Goal: Transaction & Acquisition: Purchase product/service

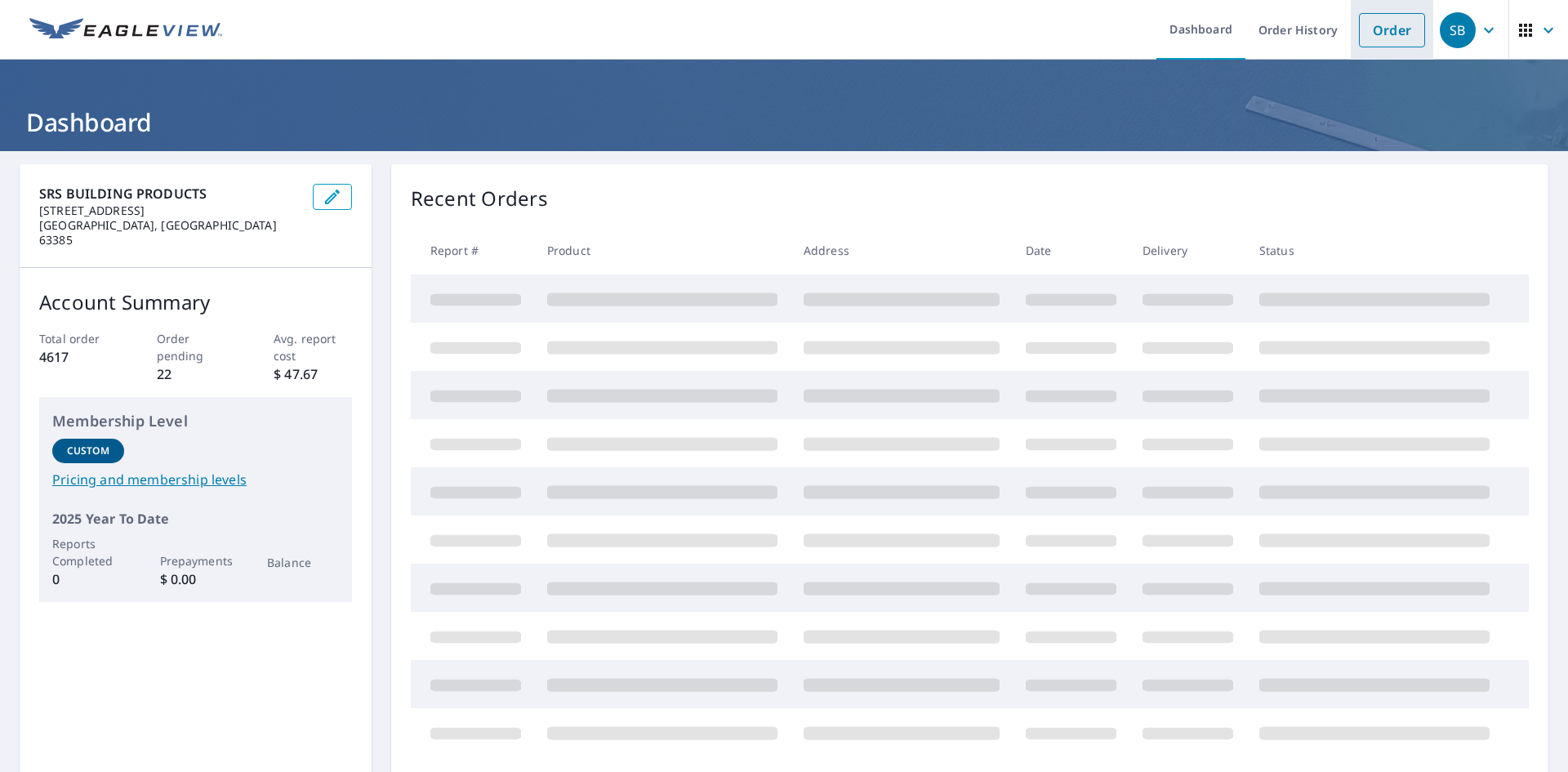
click at [1370, 43] on link "Order" at bounding box center [1391, 30] width 66 height 34
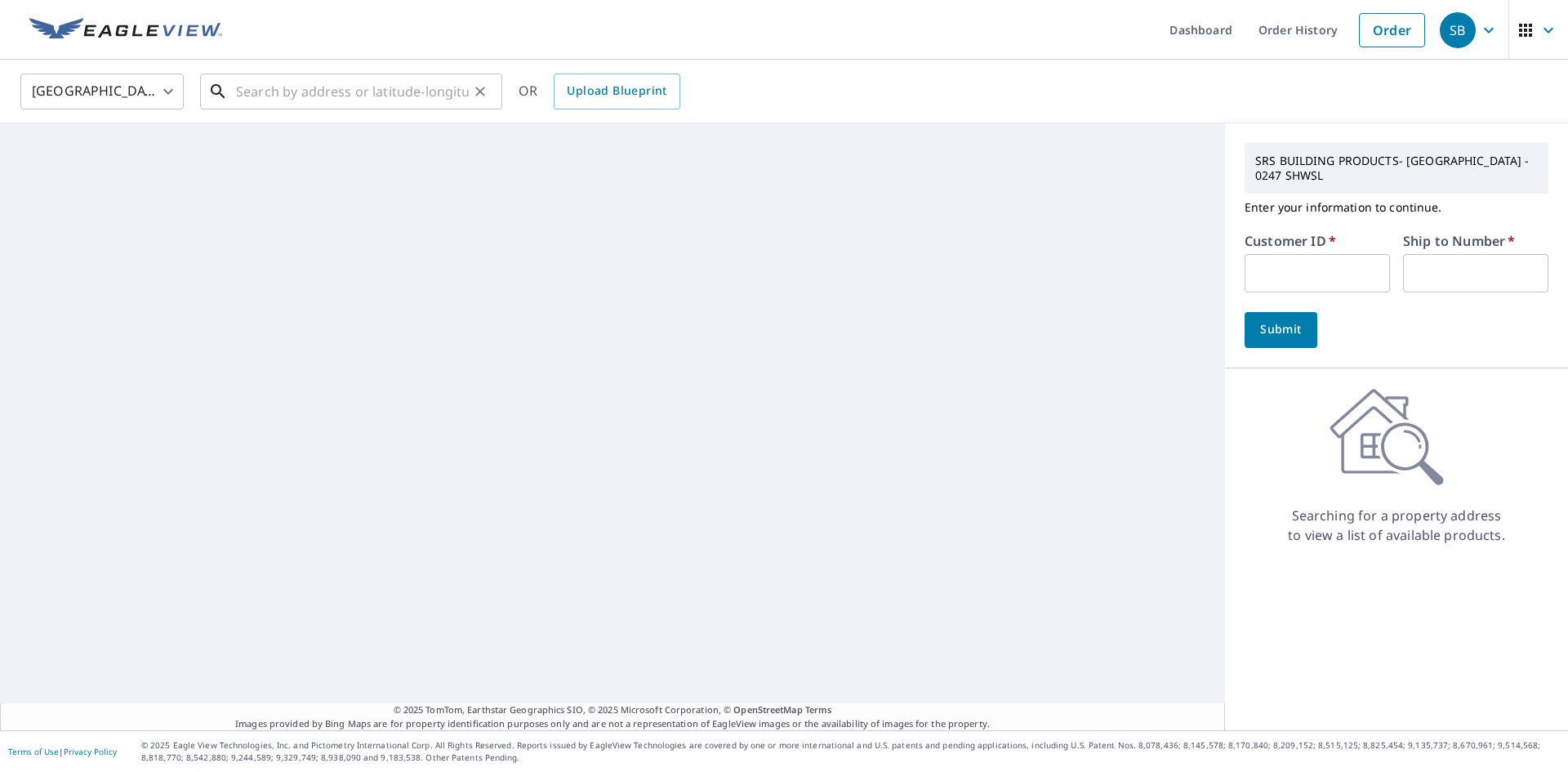
click at [319, 79] on input "text" at bounding box center [352, 91] width 233 height 45
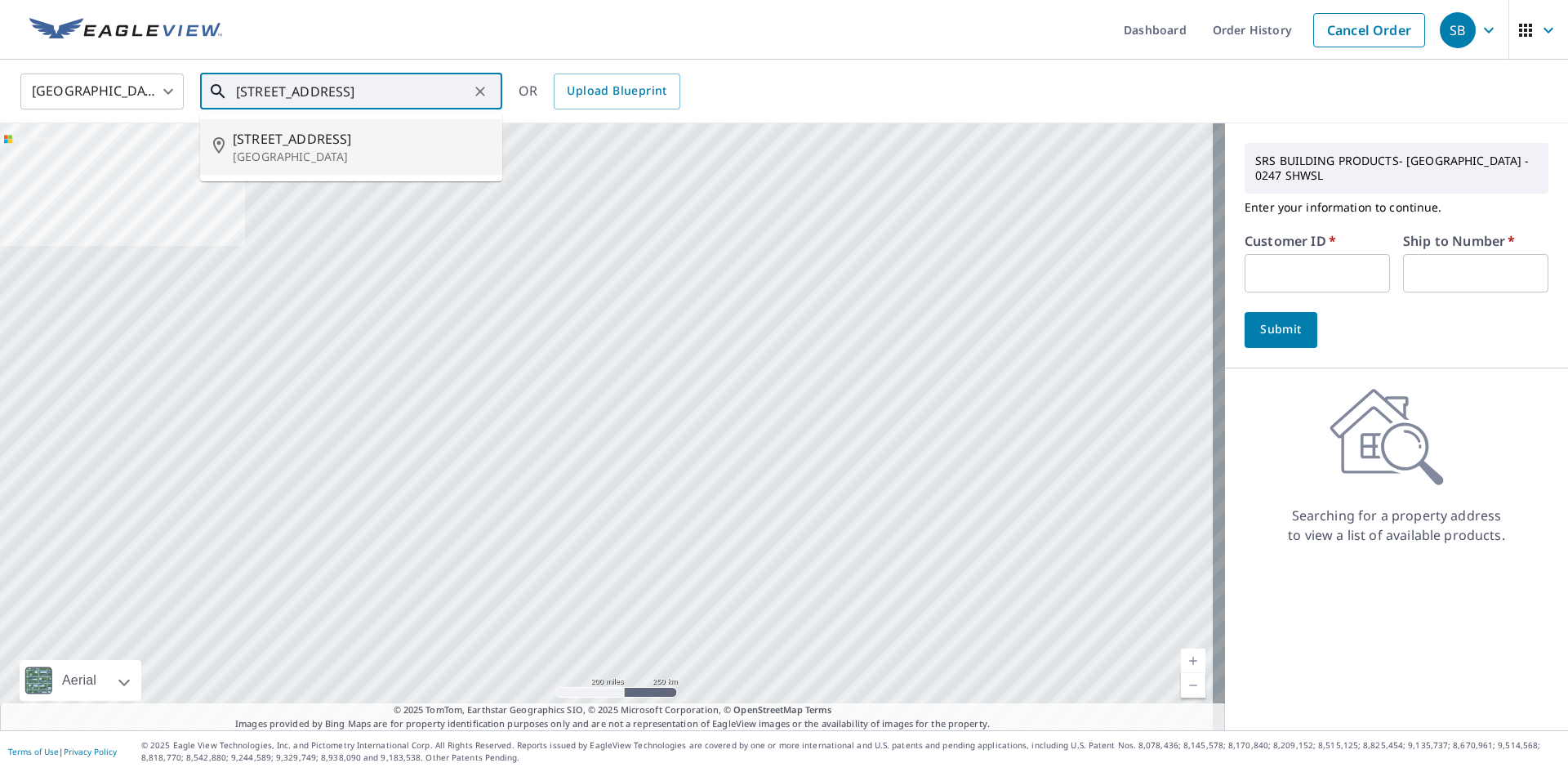
click at [271, 141] on span "[STREET_ADDRESS]" at bounding box center [361, 139] width 256 height 20
type input "[STREET_ADDRESS][PERSON_NAME]"
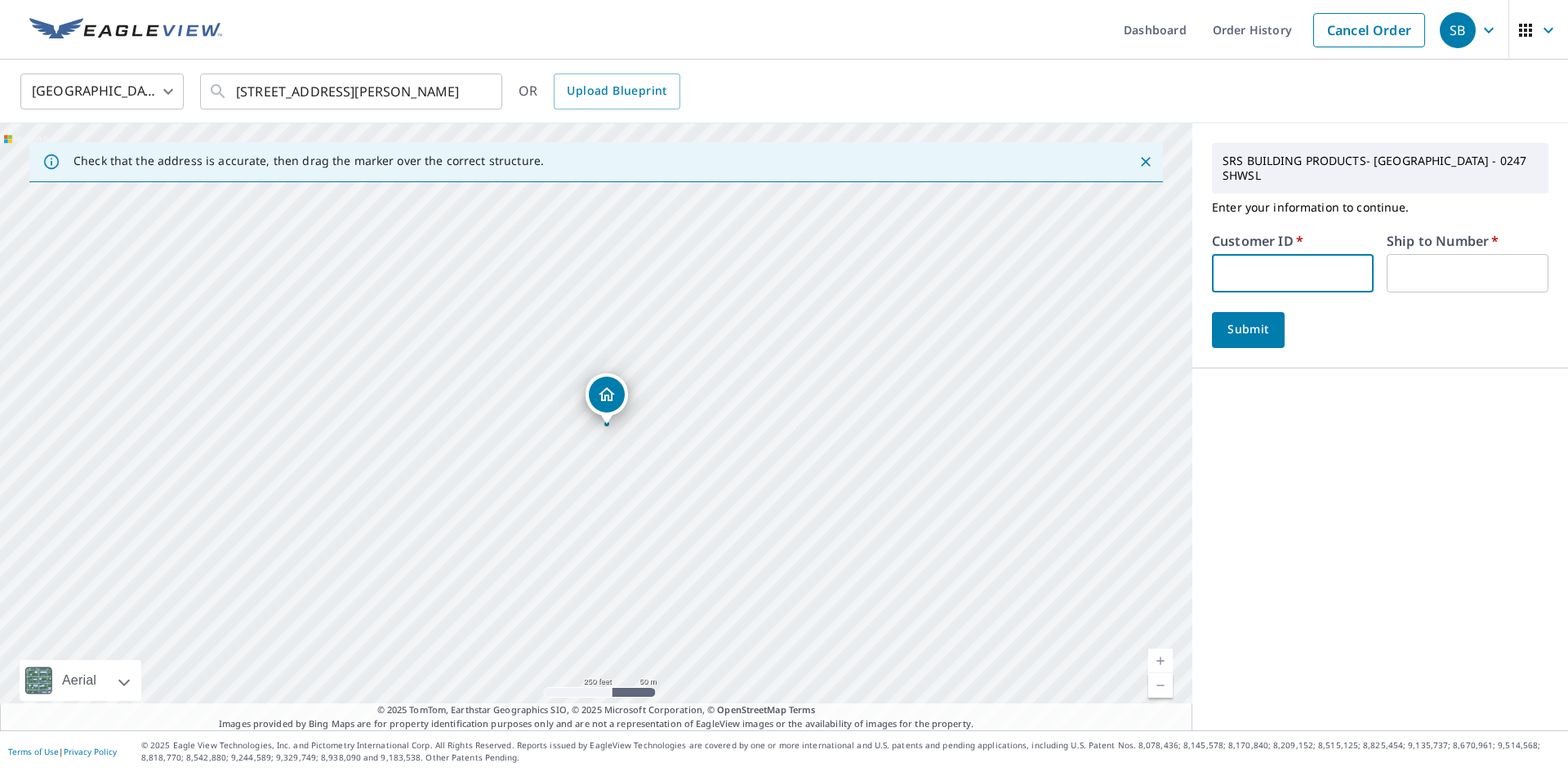
click at [1325, 256] on input "text" at bounding box center [1293, 273] width 162 height 39
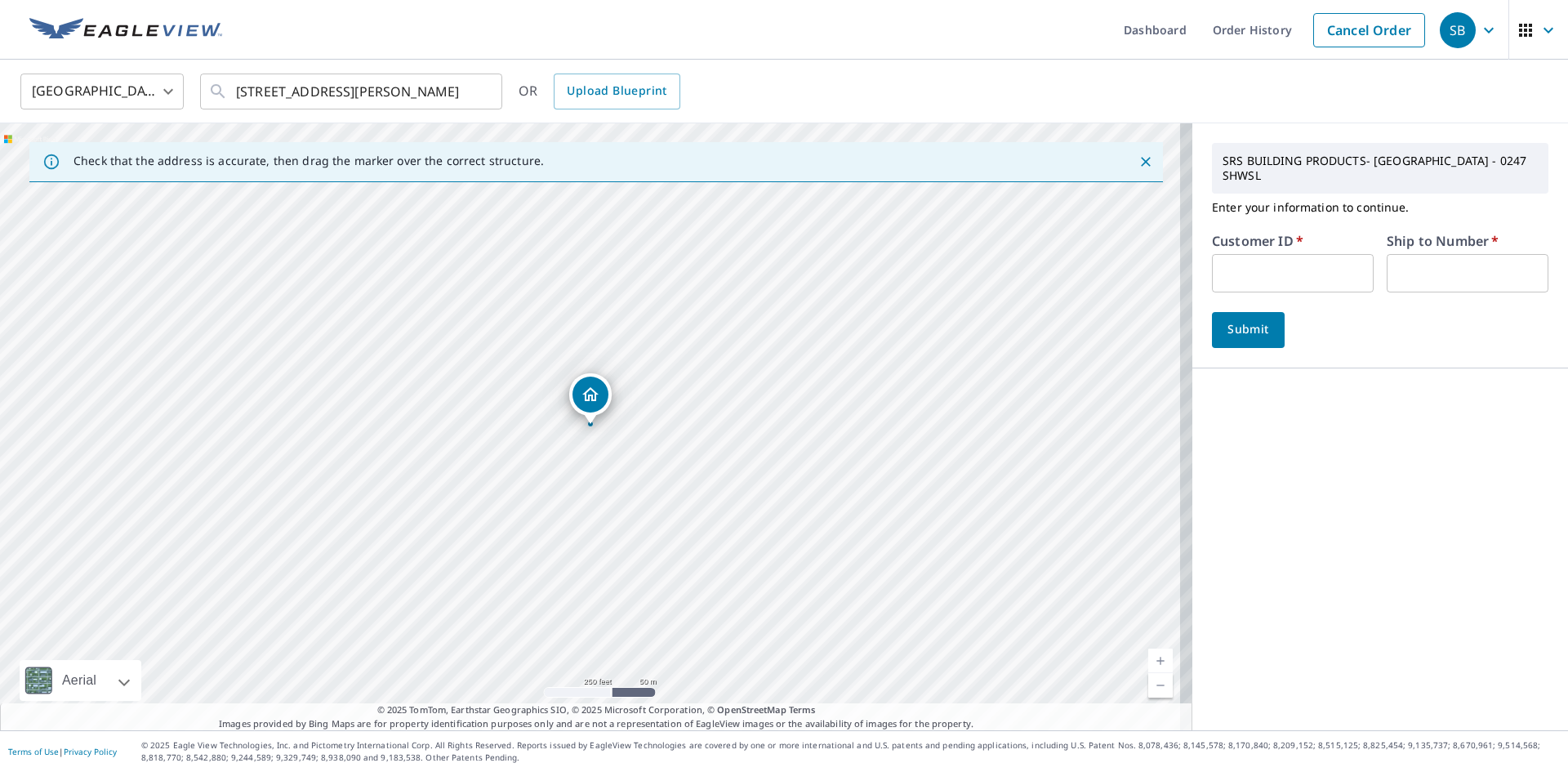
click at [1262, 256] on input "text" at bounding box center [1293, 273] width 162 height 39
click at [1290, 260] on input "rya247" at bounding box center [1293, 273] width 162 height 39
click at [1263, 254] on input "rya247" at bounding box center [1293, 273] width 162 height 39
drag, startPoint x: 1263, startPoint y: 254, endPoint x: 1130, endPoint y: 265, distance: 133.5
click at [1130, 265] on div "Check that the address is accurate, then drag the marker over the correct struc…" at bounding box center [784, 427] width 1568 height 607
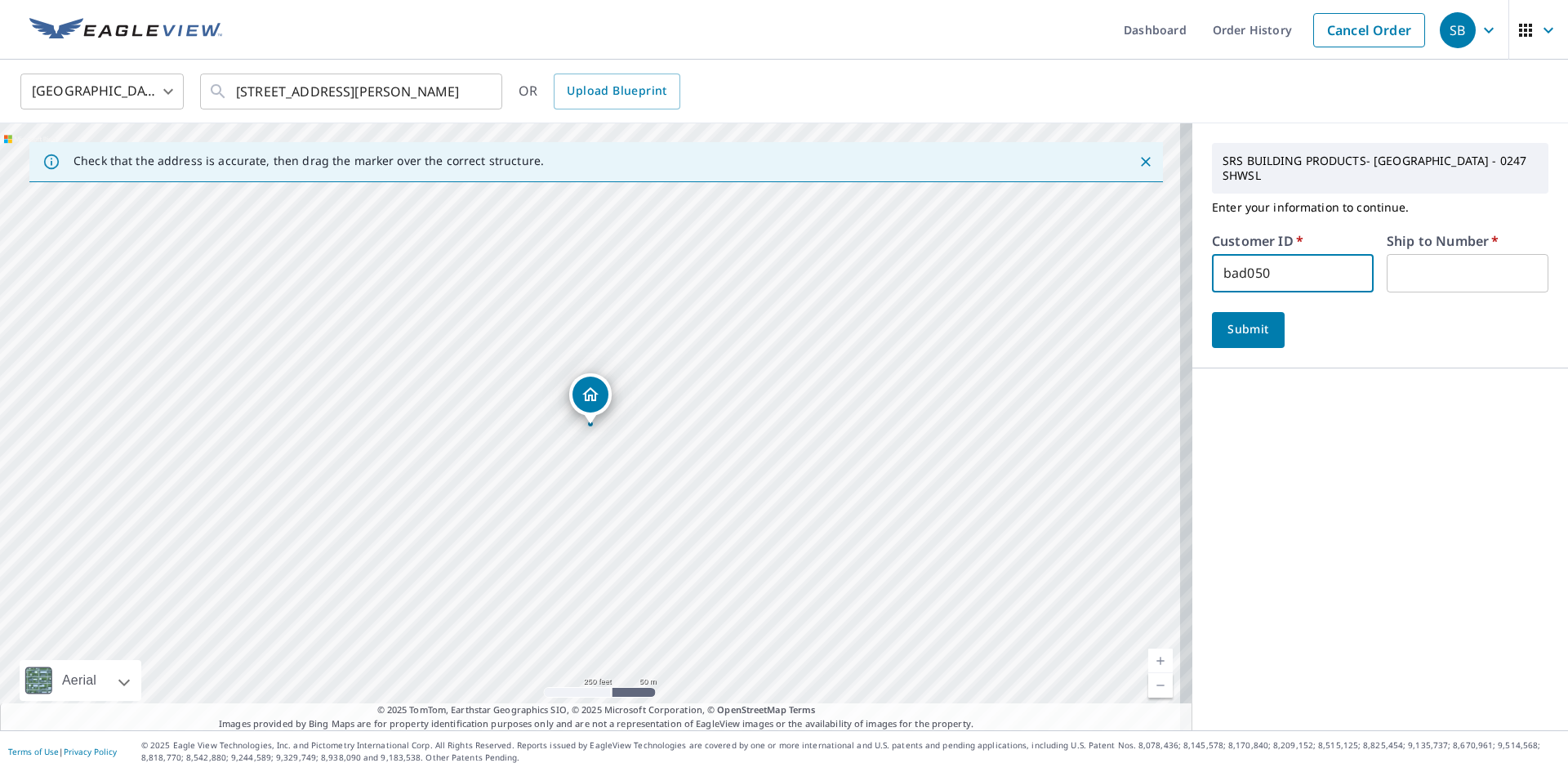
type input "BAD050"
click at [1449, 254] on input "text" at bounding box center [1468, 273] width 162 height 39
type input "1"
click at [1249, 319] on span "Submit" at bounding box center [1248, 329] width 46 height 21
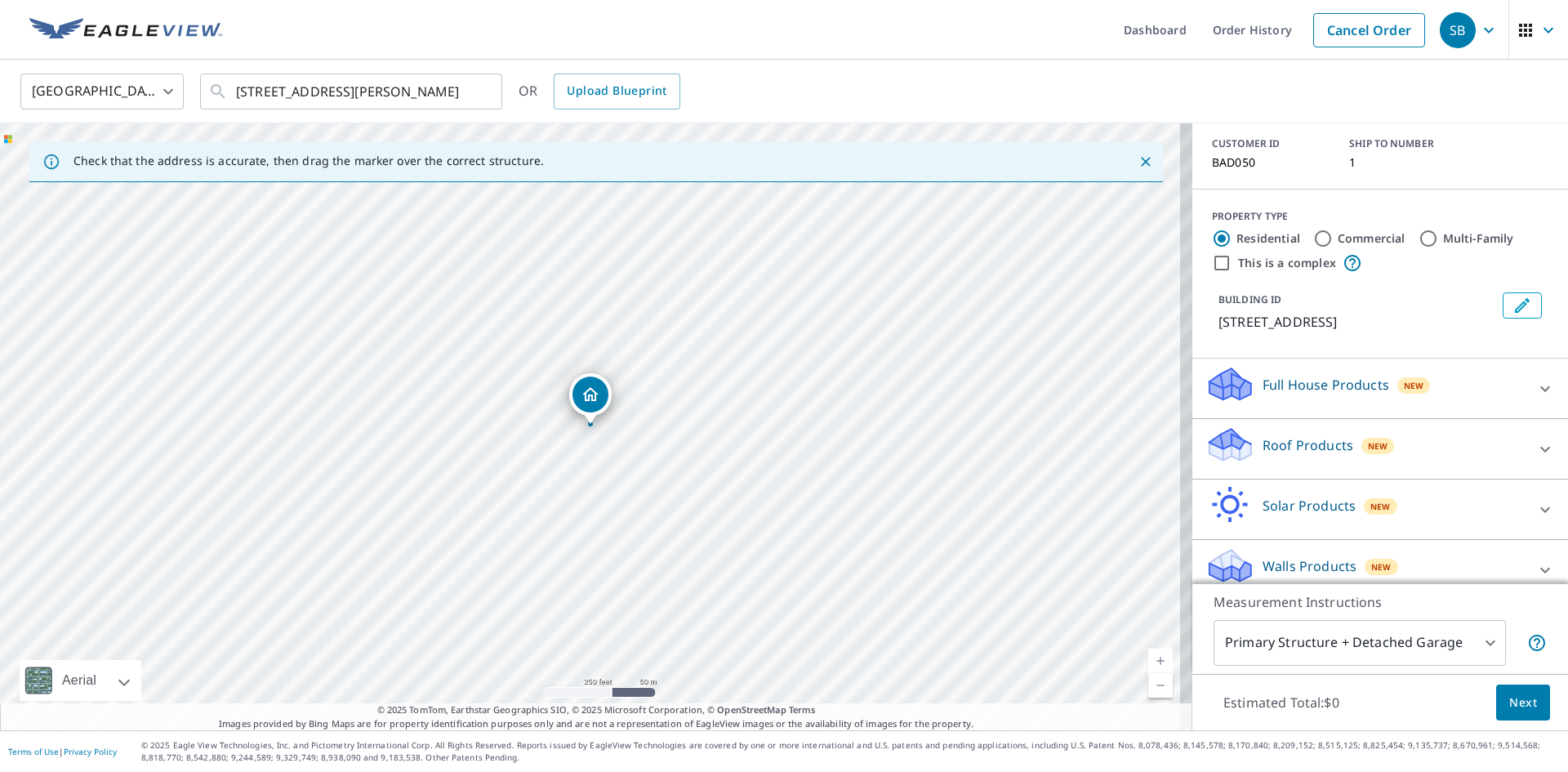
scroll to position [134, 0]
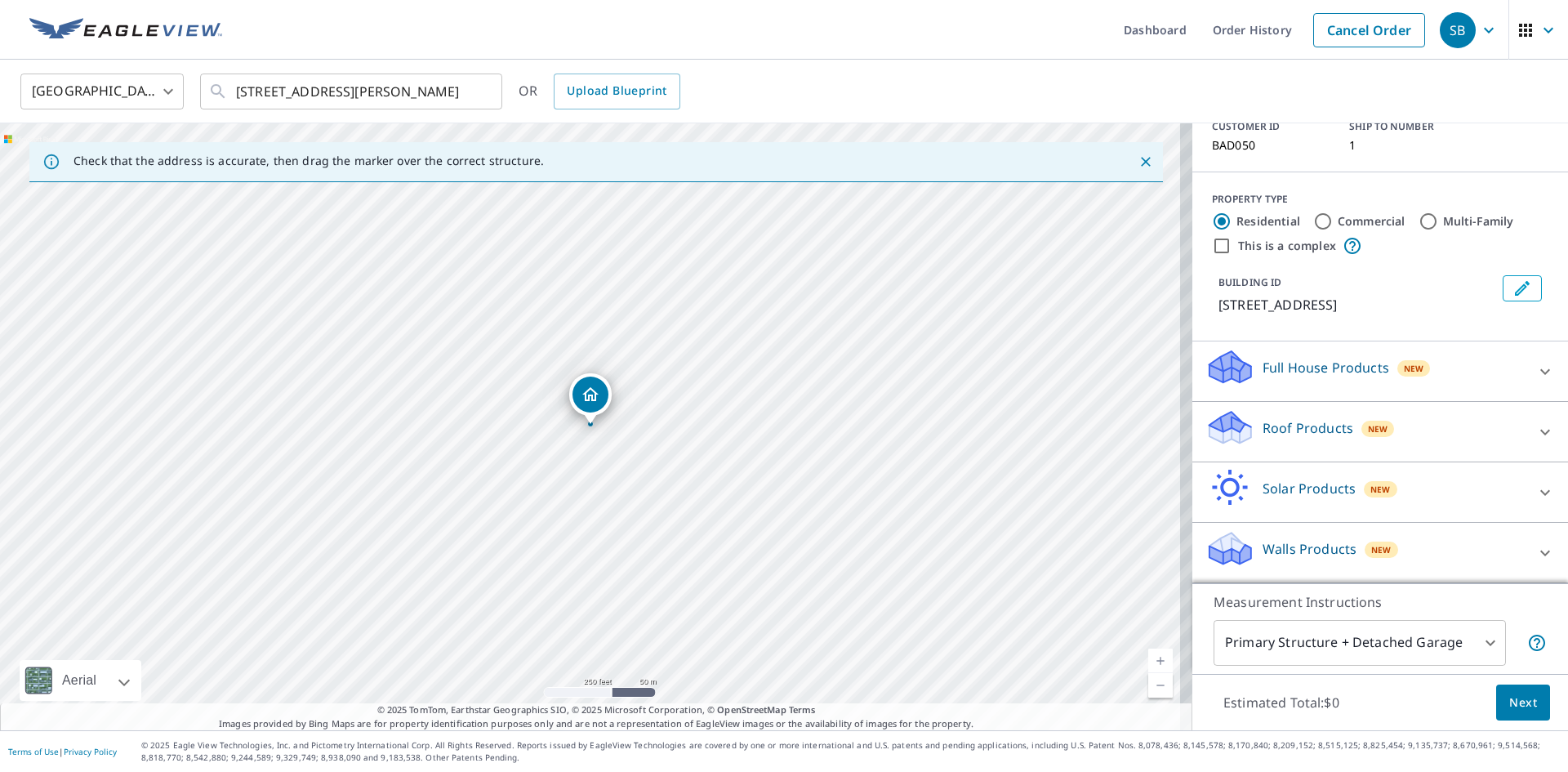
click at [1390, 546] on div "Walls Products New" at bounding box center [1365, 552] width 320 height 46
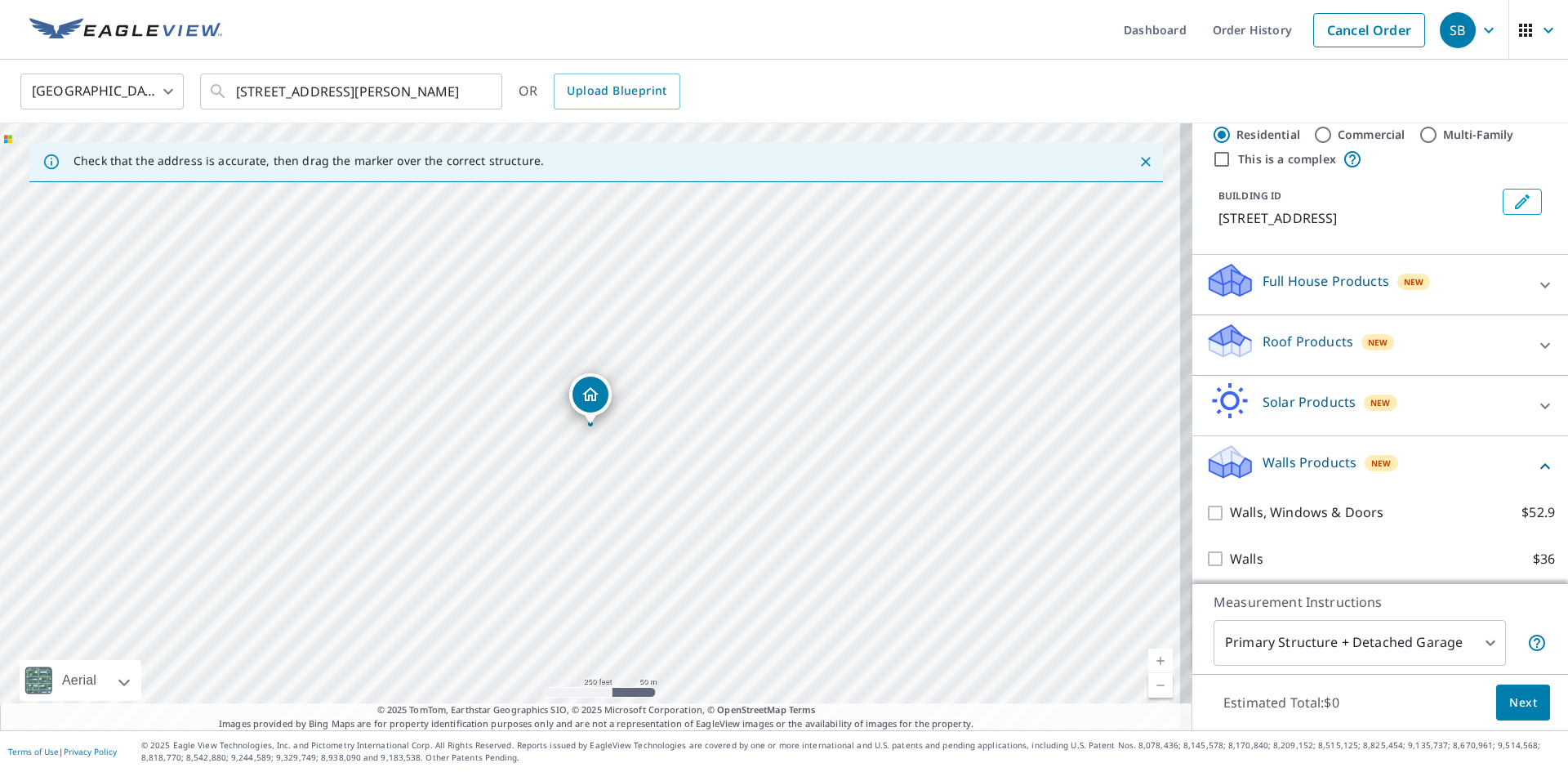
scroll to position [226, 0]
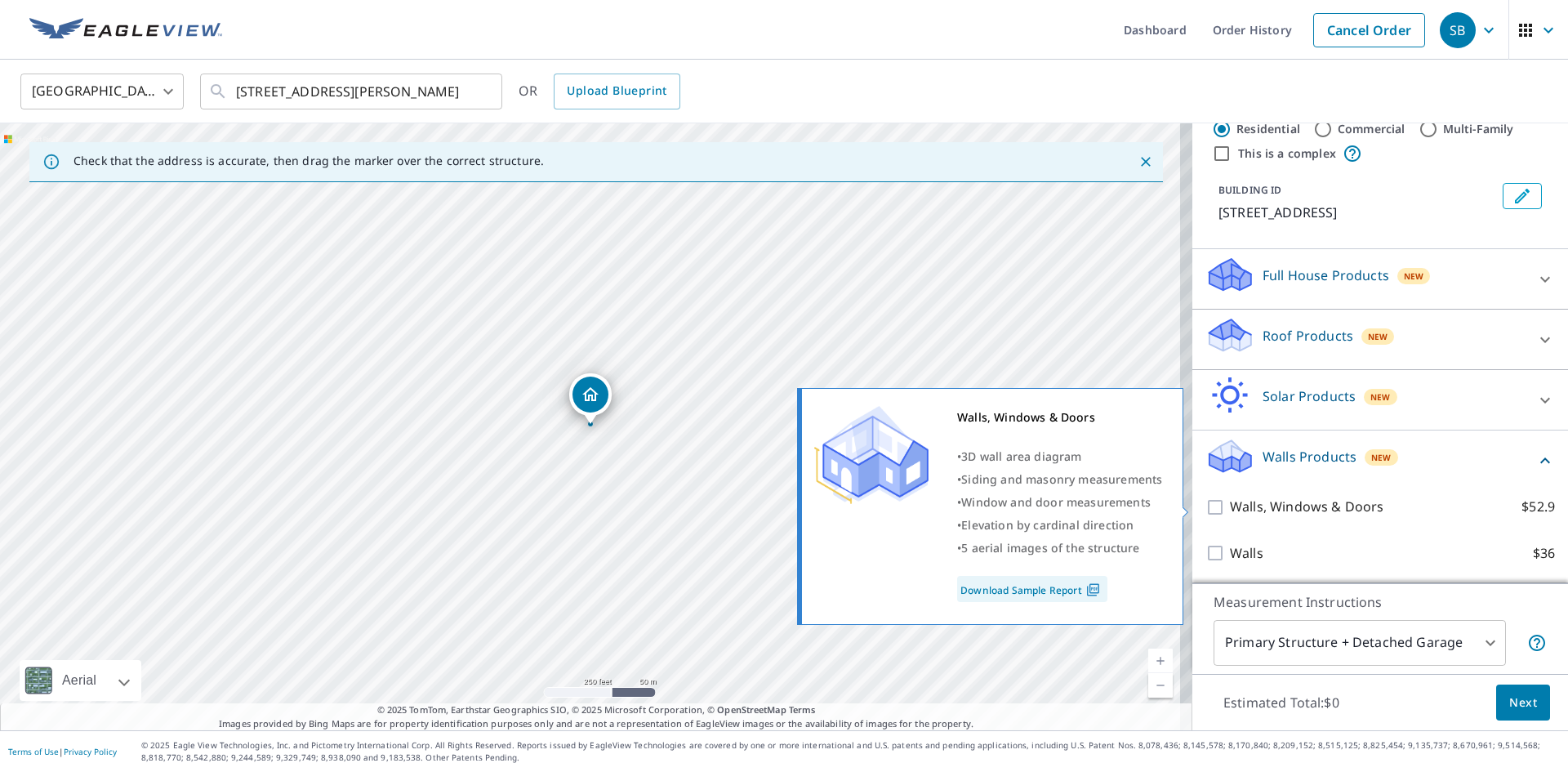
click at [1265, 507] on p "Walls, Windows & Doors" at bounding box center [1307, 507] width 153 height 21
click at [1230, 507] on input "Walls, Windows & Doors $52.9" at bounding box center [1217, 507] width 25 height 20
checkbox input "true"
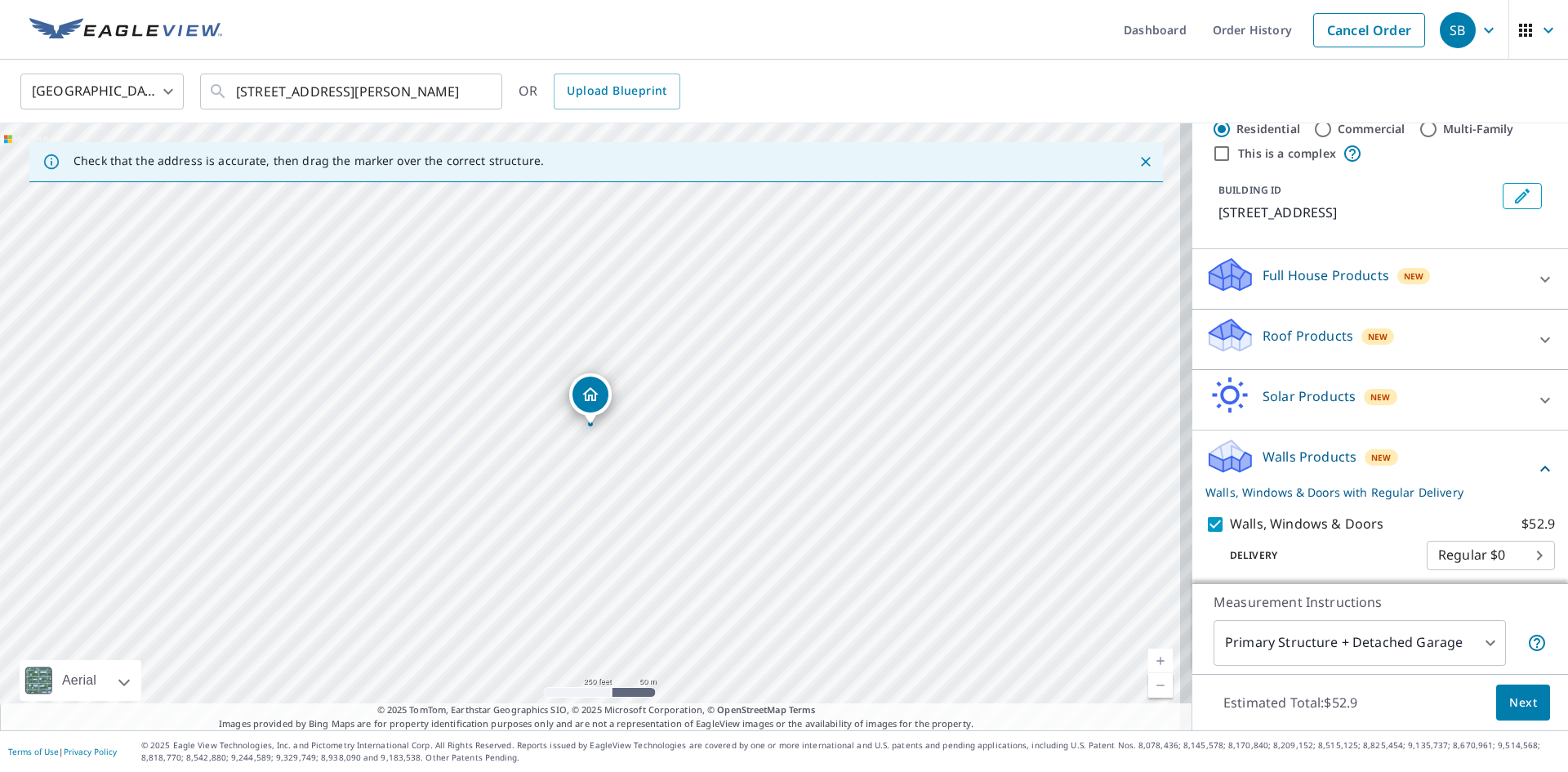
click at [1367, 640] on body "SB SB Dashboard Order History Cancel Order SB [GEOGRAPHIC_DATA] [GEOGRAPHIC_DAT…" at bounding box center [784, 386] width 1568 height 772
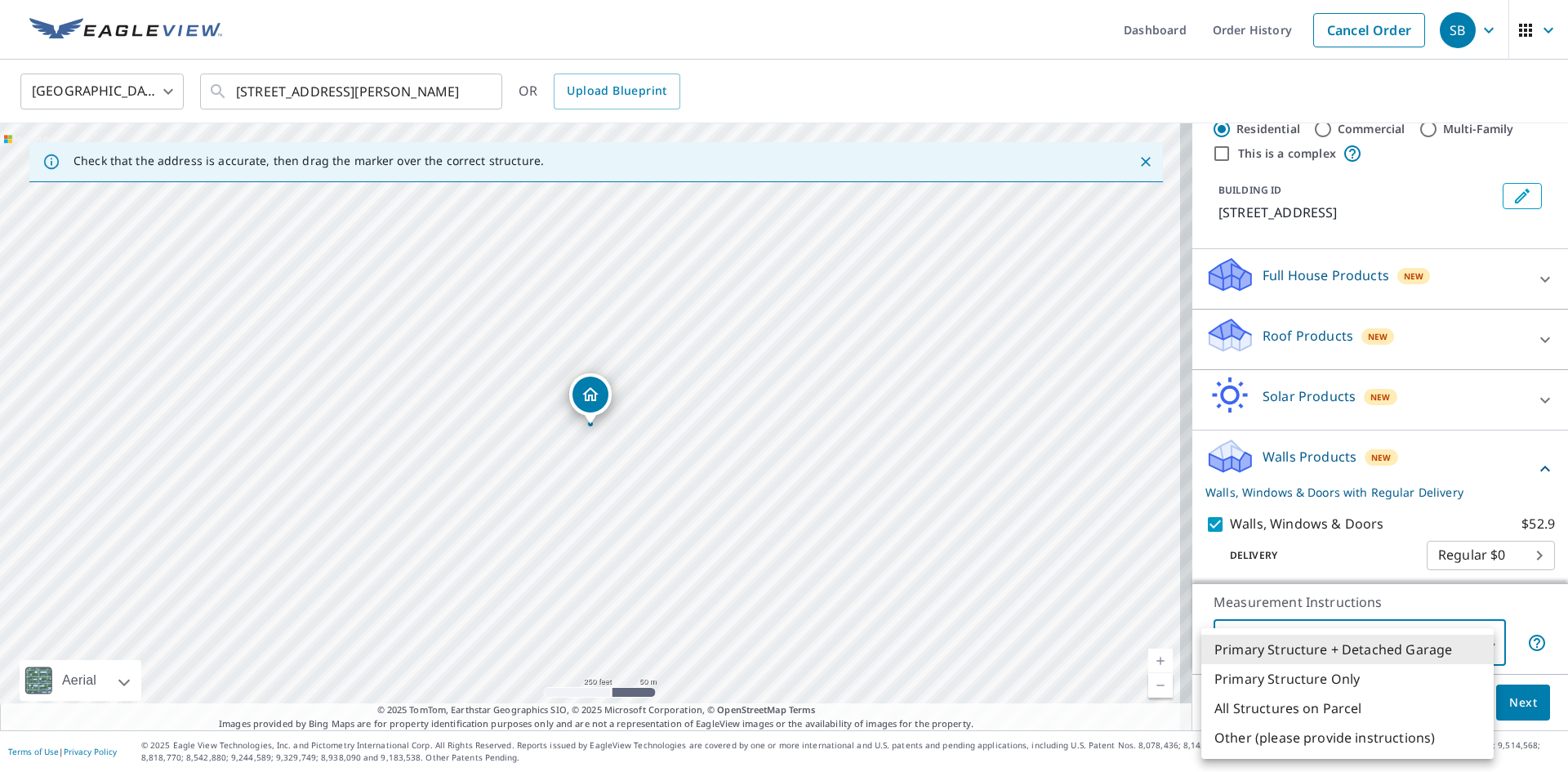
drag, startPoint x: 1302, startPoint y: 679, endPoint x: 1320, endPoint y: 679, distance: 18.0
click at [1302, 679] on li "Primary Structure Only" at bounding box center [1347, 679] width 292 height 29
type input "2"
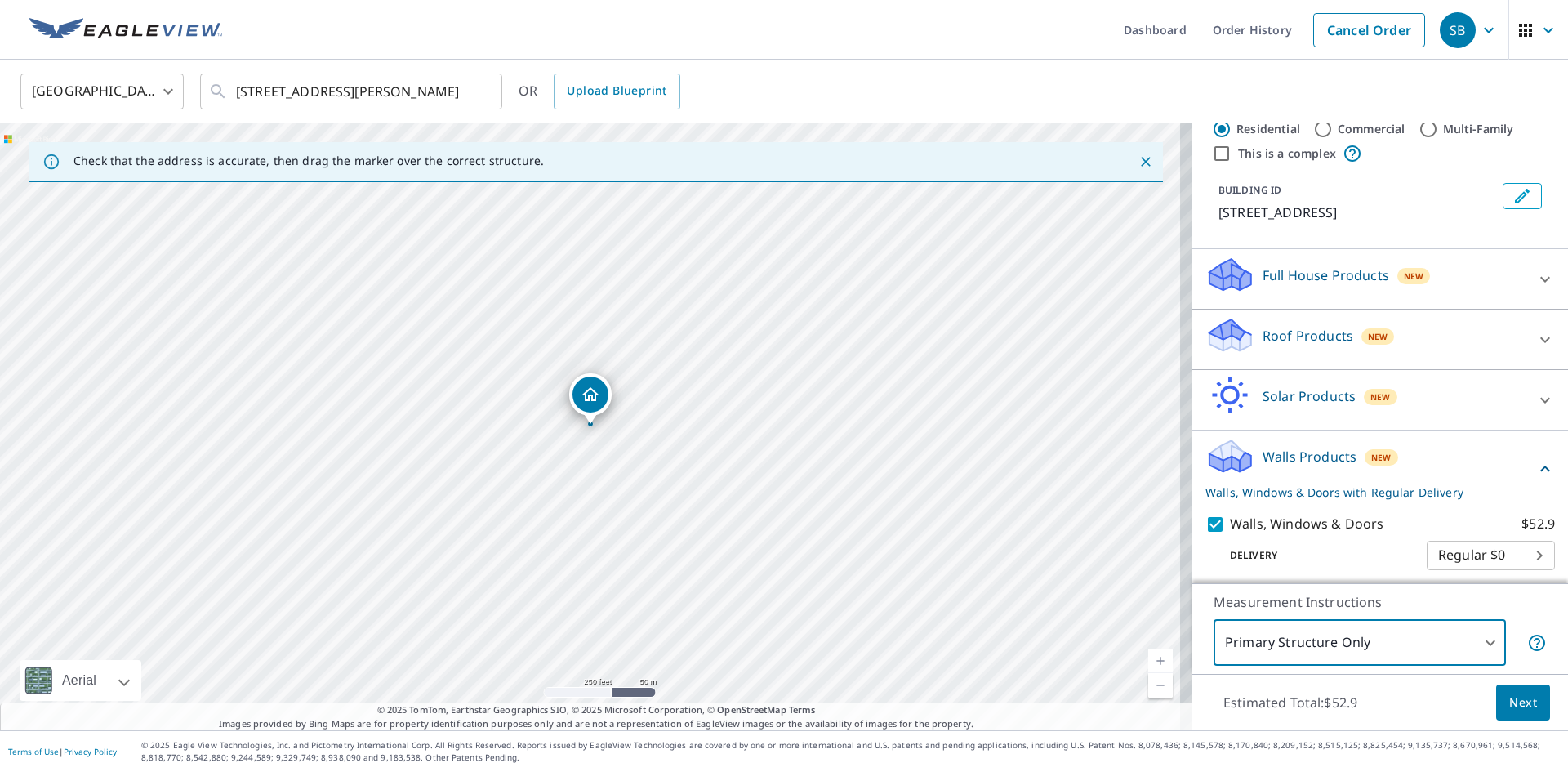
click at [1496, 697] on button "Next" at bounding box center [1523, 703] width 54 height 37
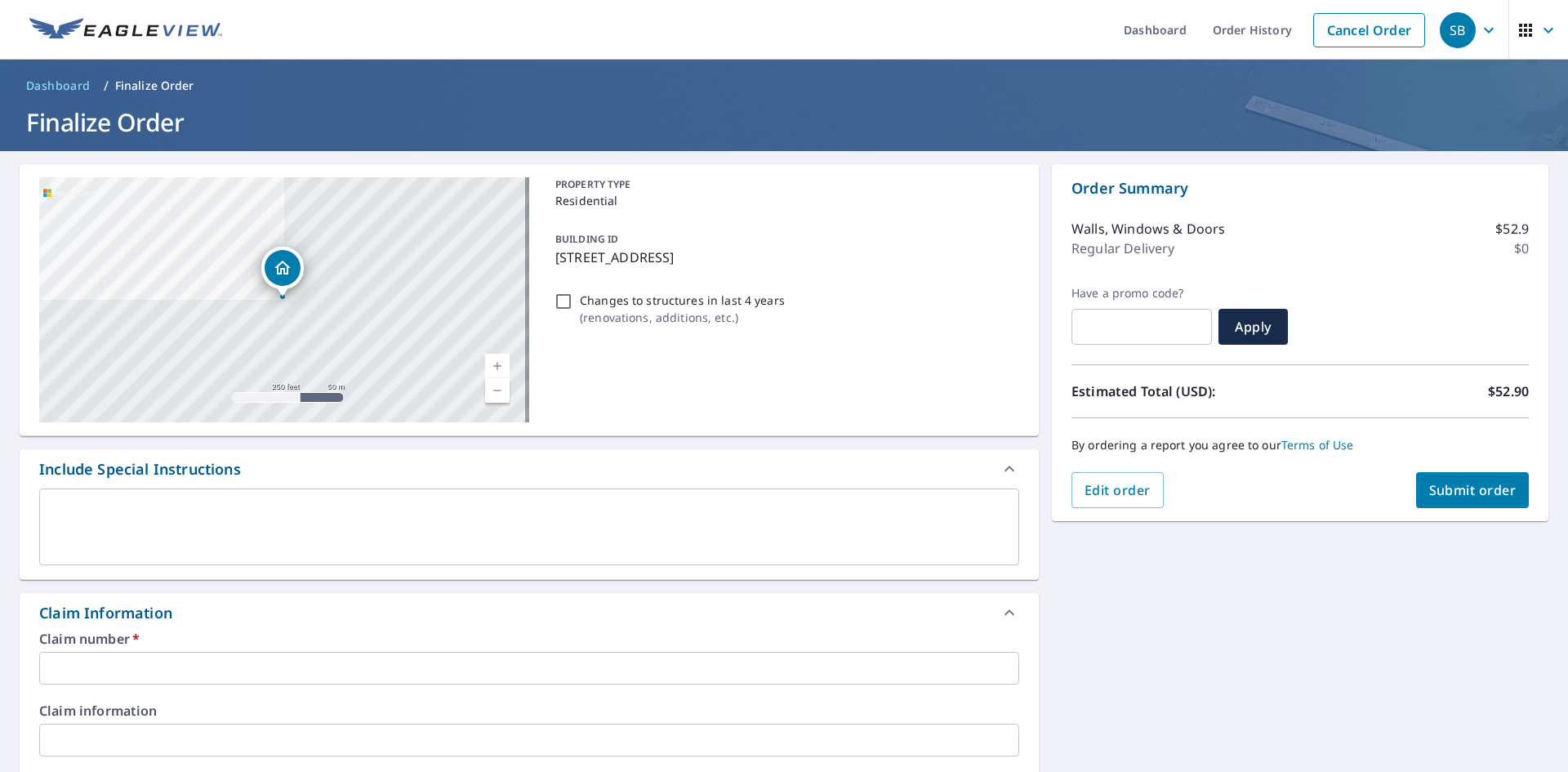
drag, startPoint x: 550, startPoint y: 257, endPoint x: 786, endPoint y: 268, distance: 236.3
click at [786, 268] on div "BUILDING ID [STREET_ADDRESS]" at bounding box center [784, 248] width 471 height 51
checkbox input "true"
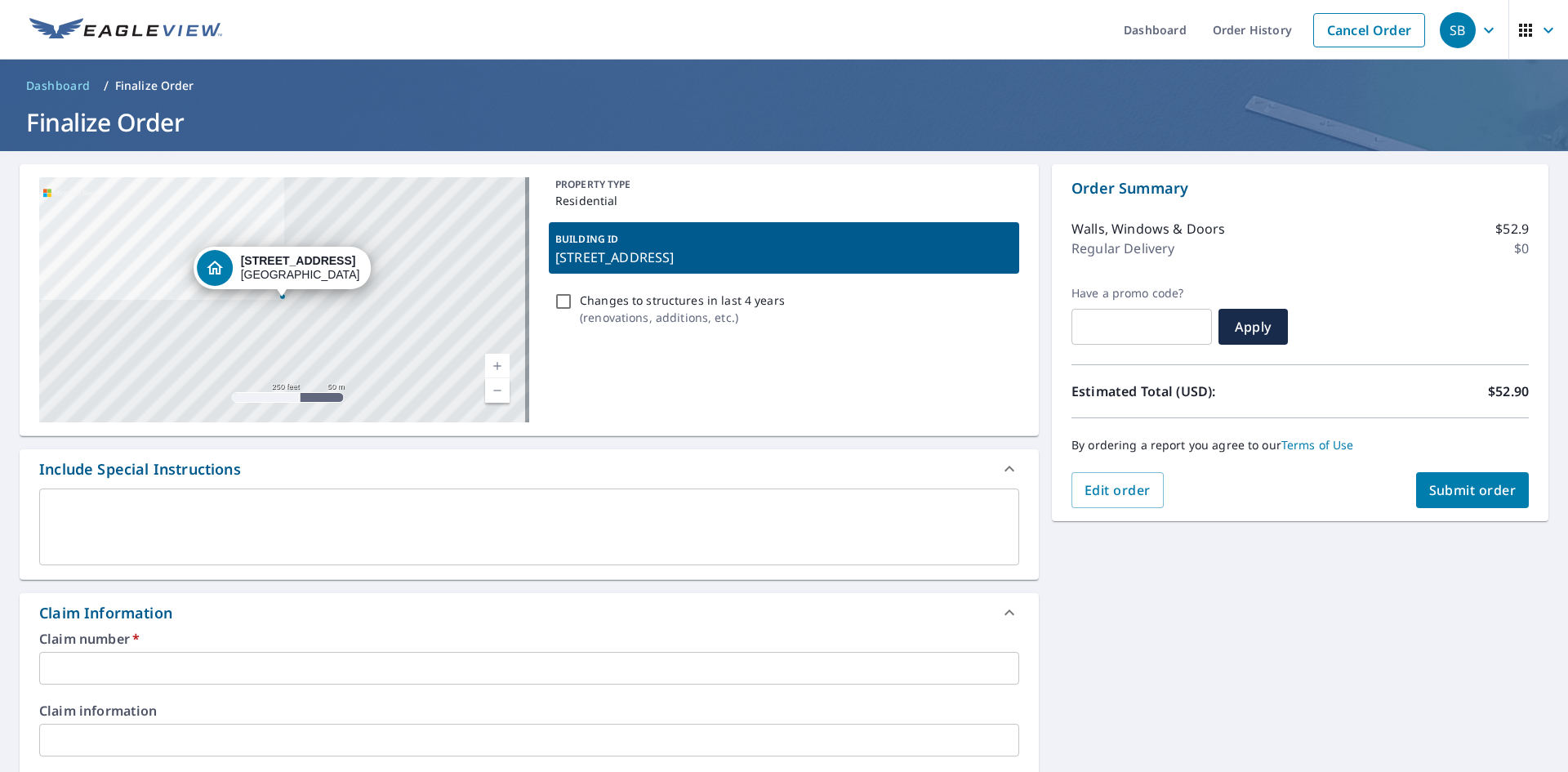
copy p "[STREET_ADDRESS]"
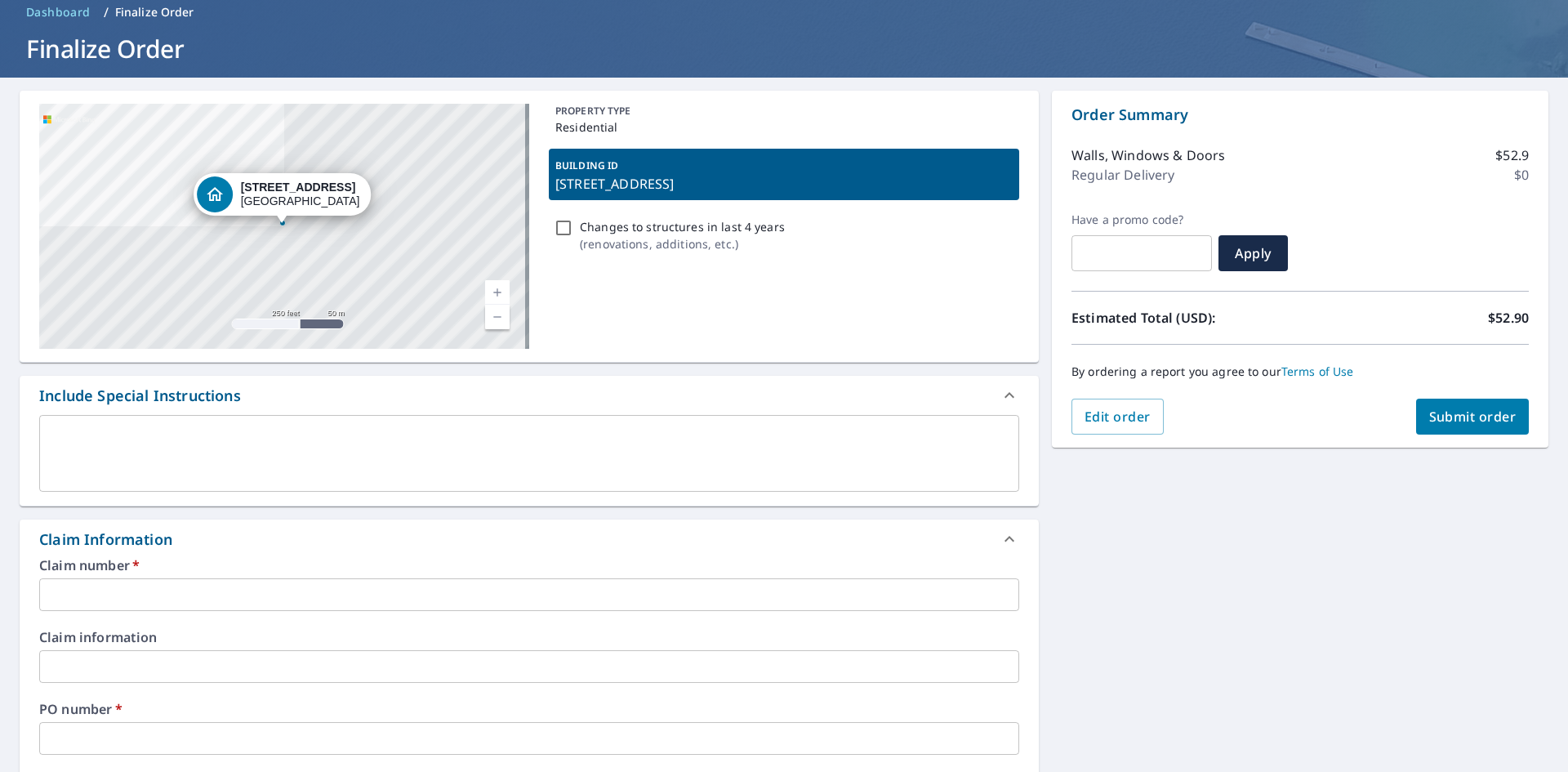
scroll to position [164, 0]
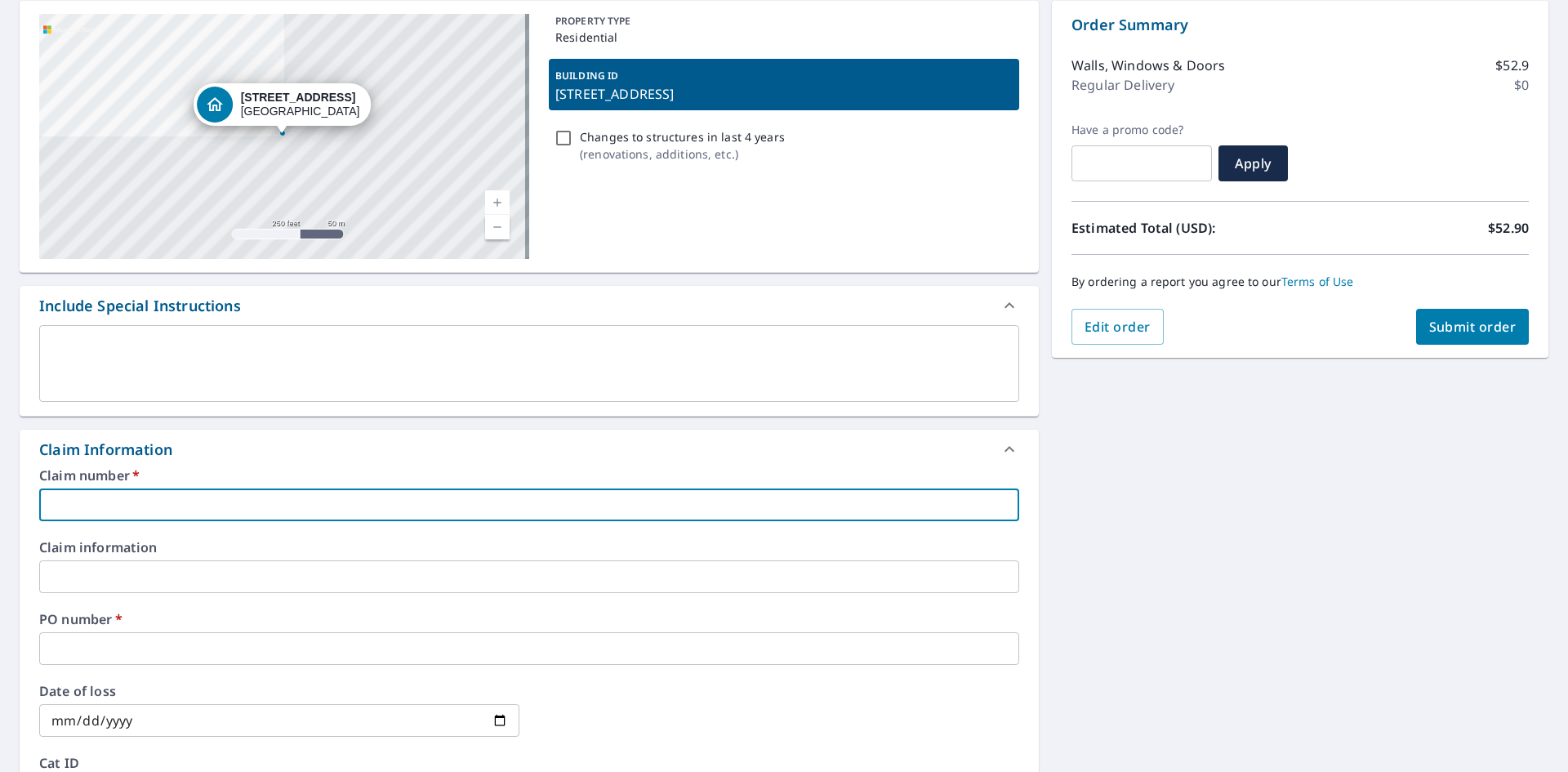
click at [104, 510] on input "text" at bounding box center [529, 505] width 980 height 33
paste input "[STREET_ADDRESS]"
type input "[STREET_ADDRESS]"
checkbox input "true"
type input "[STREET_ADDRESS]"
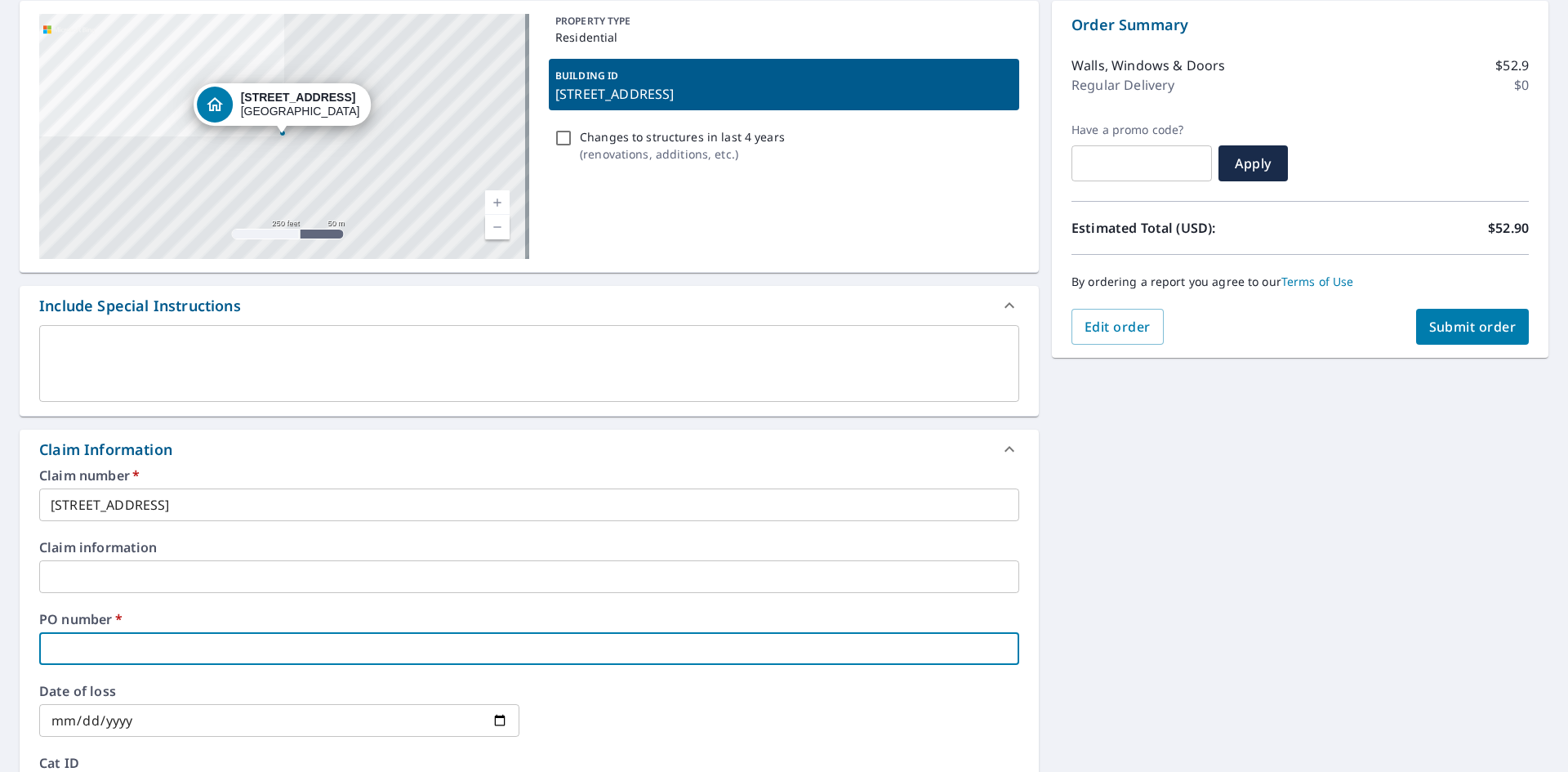
click at [89, 637] on input "text" at bounding box center [529, 648] width 980 height 33
paste input "[STREET_ADDRESS]"
type input "[STREET_ADDRESS]"
checkbox input "true"
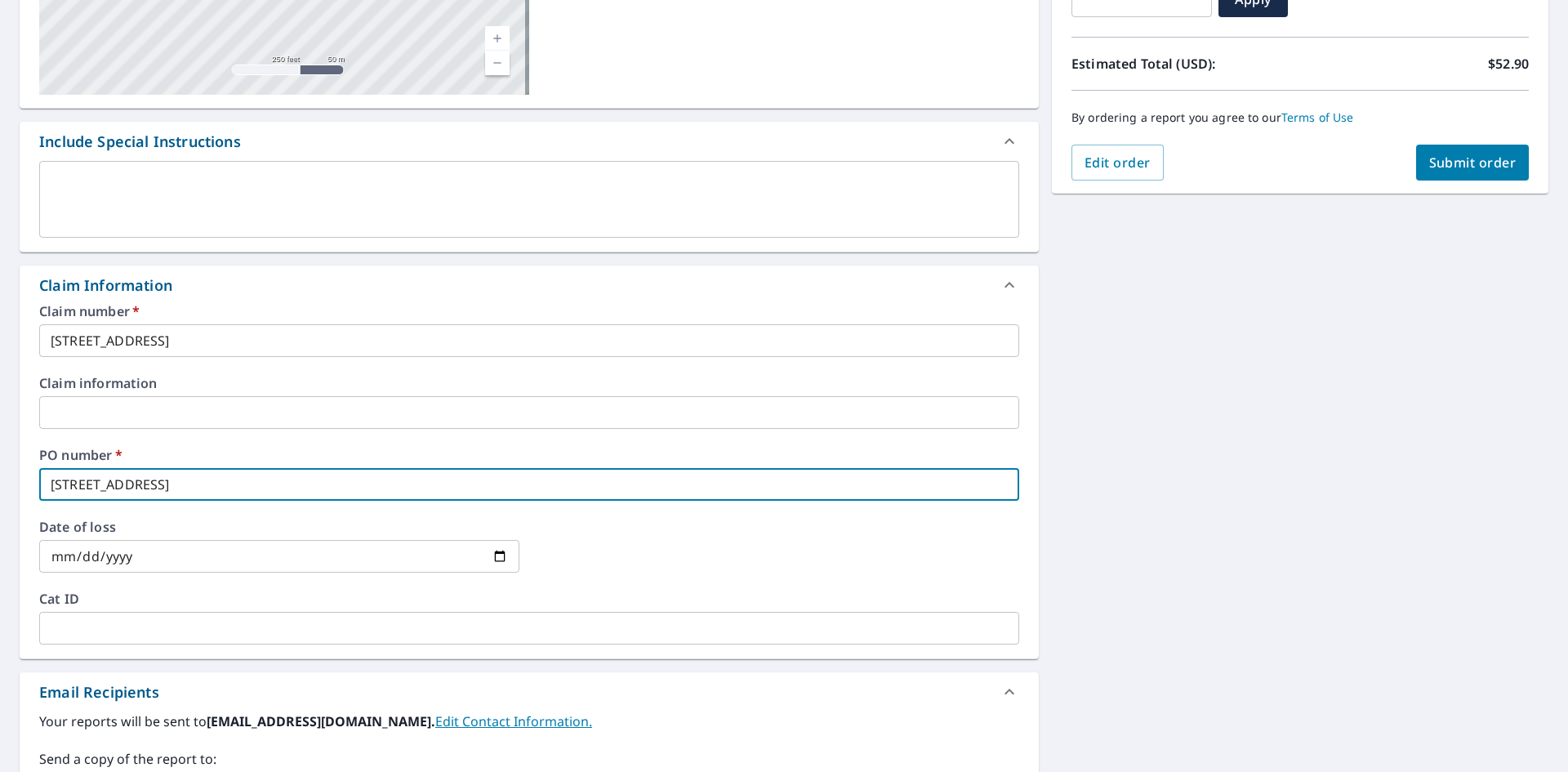
scroll to position [408, 0]
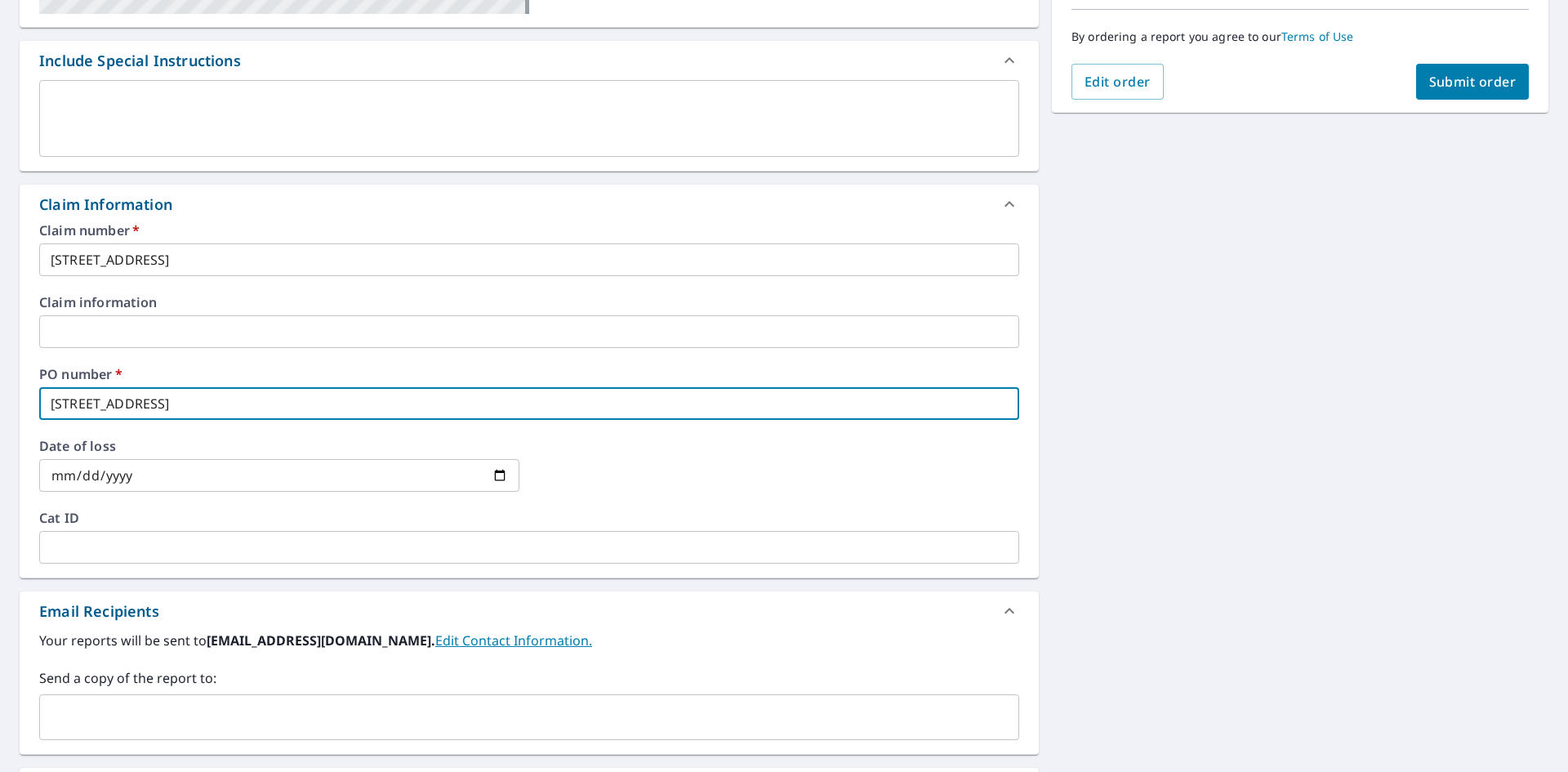
click at [114, 699] on div "​" at bounding box center [529, 717] width 980 height 45
type input "[STREET_ADDRESS]"
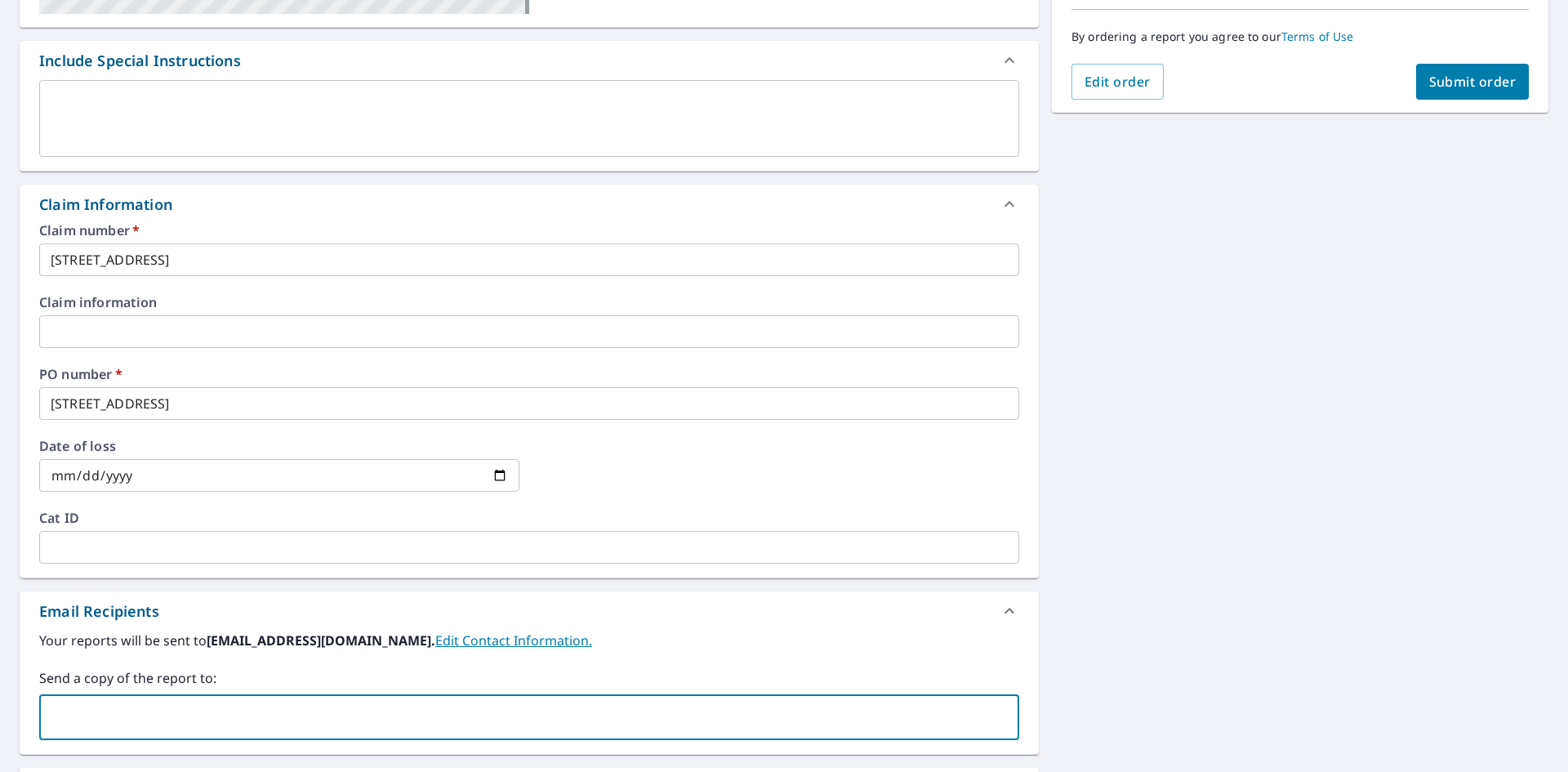
click at [102, 716] on input "text" at bounding box center [516, 717] width 940 height 31
type input "[PERSON_NAME][EMAIL_ADDRESS][DOMAIN_NAME]"
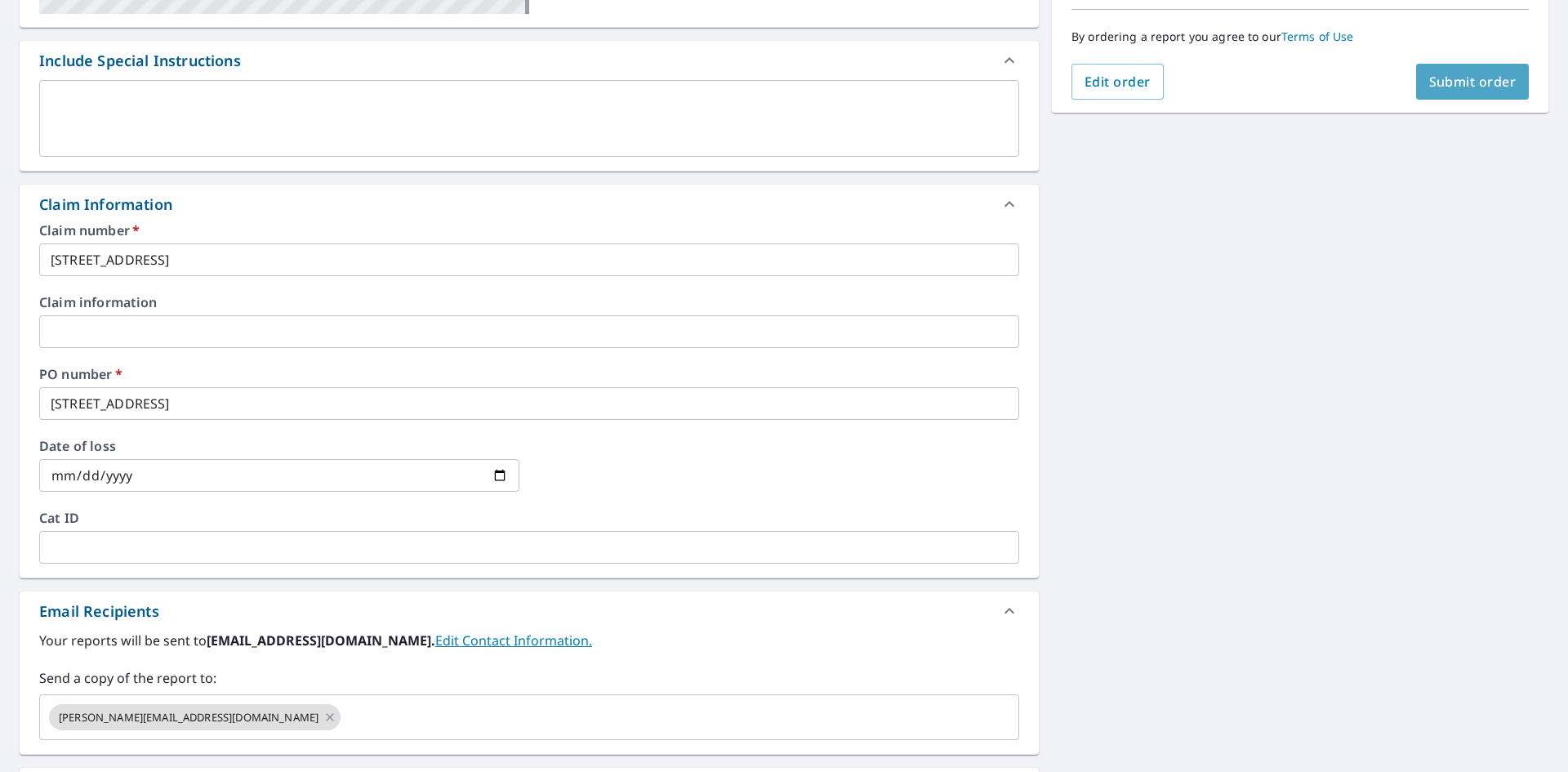
click at [1458, 75] on span "Submit order" at bounding box center [1473, 81] width 87 height 18
checkbox input "true"
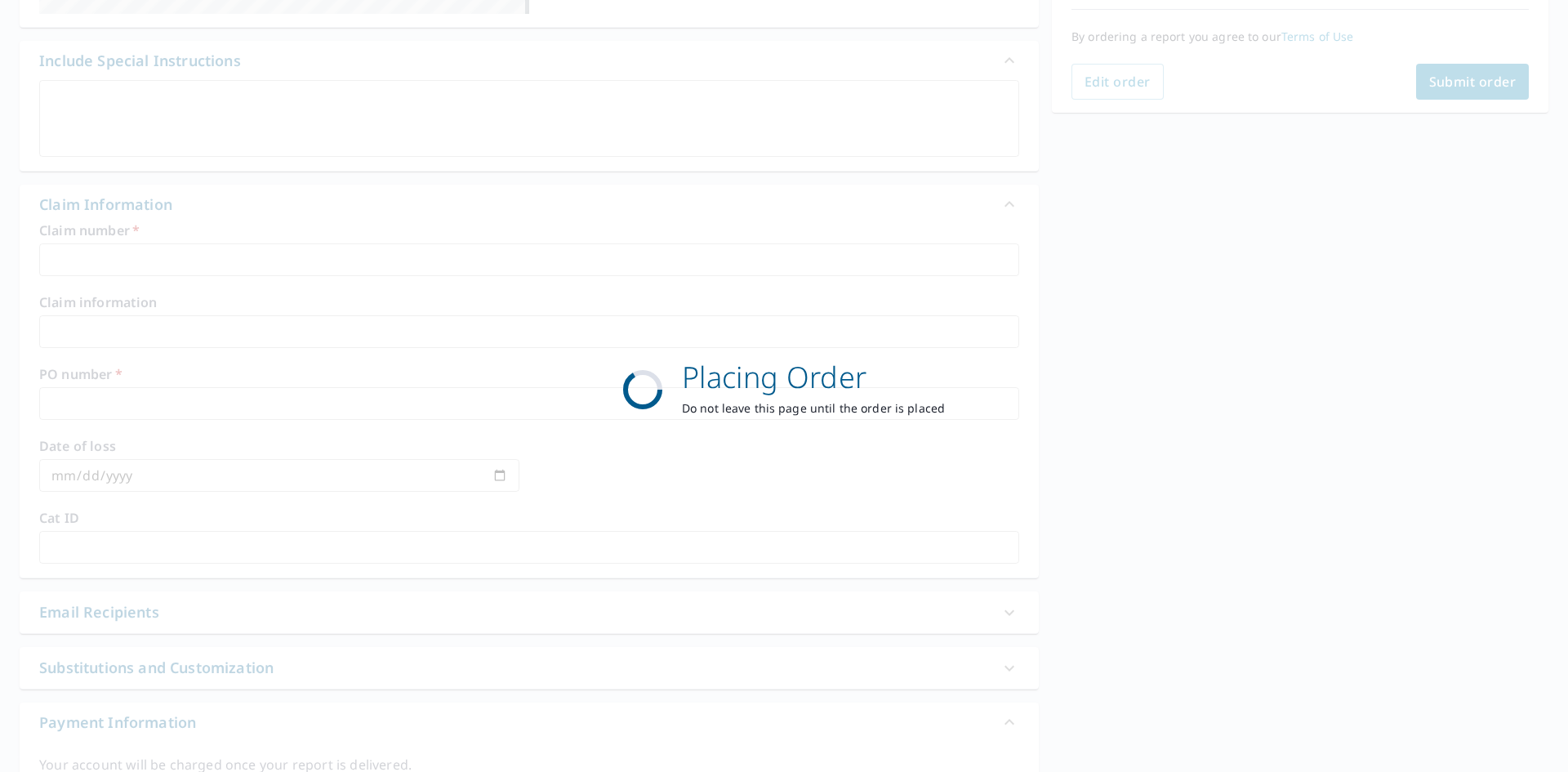
scroll to position [190, 0]
